Goal: Information Seeking & Learning: Understand process/instructions

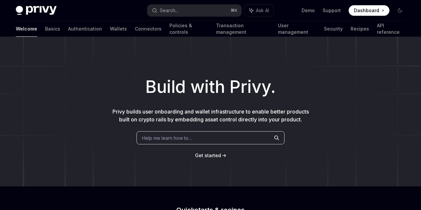
scroll to position [84, 0]
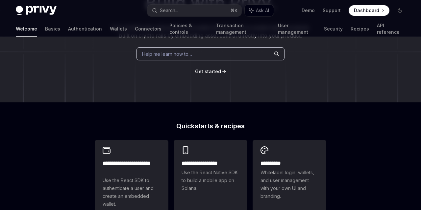
click at [215, 74] on span "Get started" at bounding box center [208, 72] width 26 height 6
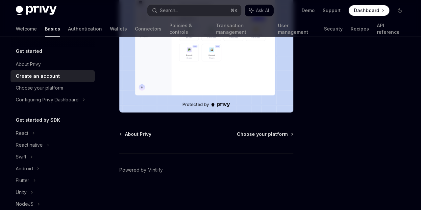
scroll to position [179, 0]
click at [277, 132] on span "Choose your platform" at bounding box center [262, 134] width 51 height 7
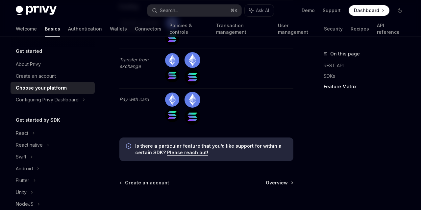
scroll to position [1980, 0]
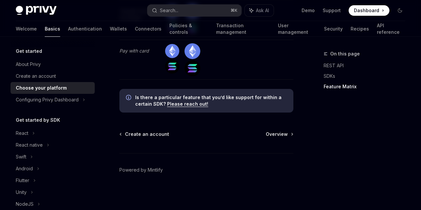
click at [284, 138] on div "Create an account Overview Powered by Mintlify" at bounding box center [206, 170] width 174 height 79
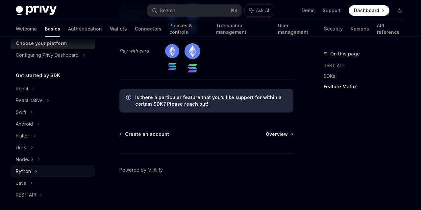
scroll to position [51, 0]
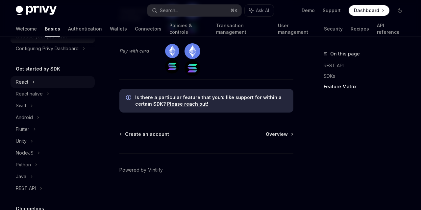
click at [31, 84] on div "React" at bounding box center [53, 82] width 84 height 12
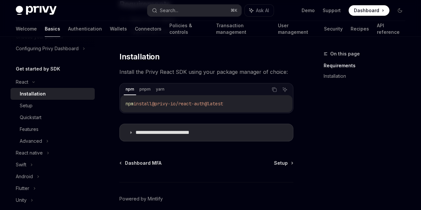
scroll to position [84, 0]
click at [204, 133] on p "**********" at bounding box center [172, 132] width 75 height 7
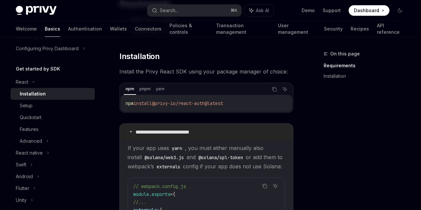
click at [198, 132] on p "**********" at bounding box center [172, 132] width 75 height 7
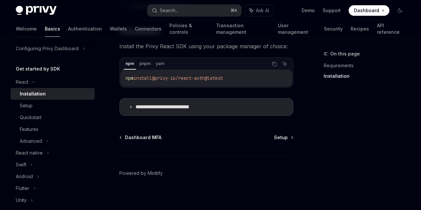
scroll to position [107, 0]
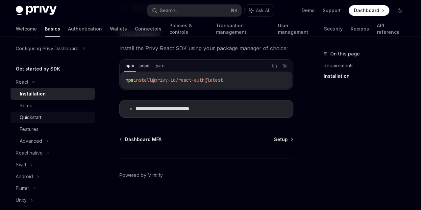
click at [36, 123] on link "Quickstart" at bounding box center [53, 118] width 84 height 12
type textarea "*"
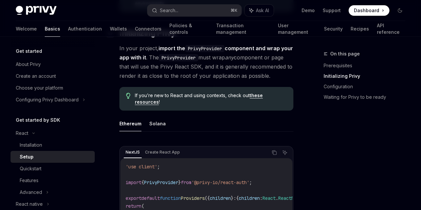
scroll to position [42, 0]
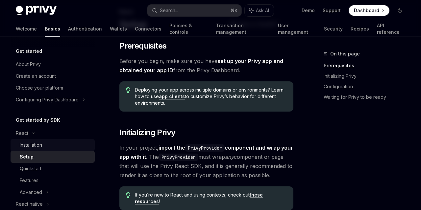
click at [34, 146] on div "Installation" at bounding box center [31, 145] width 22 height 8
type textarea "*"
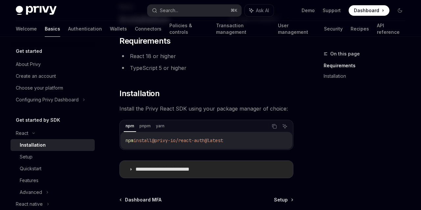
scroll to position [47, 0]
click at [276, 127] on icon "Copy the contents from the code block" at bounding box center [273, 126] width 5 height 5
